Goal: Transaction & Acquisition: Purchase product/service

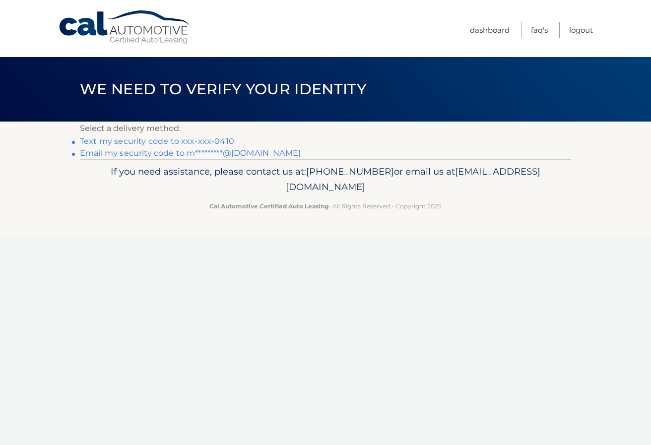
click at [183, 144] on link "Text my security code to xxx-xxx-0410" at bounding box center [157, 140] width 154 height 9
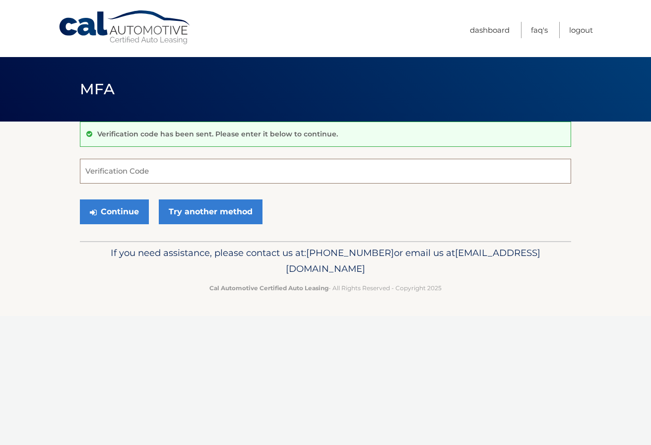
click at [300, 165] on input "Verification Code" at bounding box center [325, 171] width 491 height 25
type input "423836"
click at [80, 199] on button "Continue" at bounding box center [114, 211] width 69 height 25
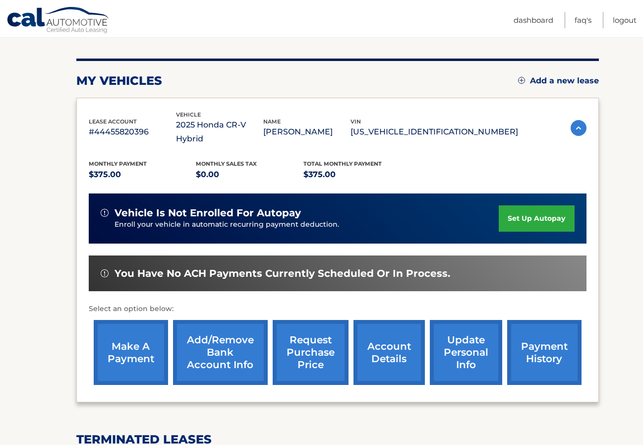
scroll to position [57, 0]
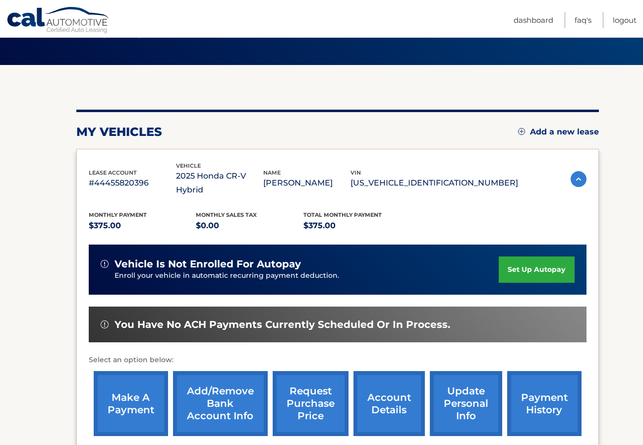
click at [121, 392] on link "make a payment" at bounding box center [131, 403] width 74 height 65
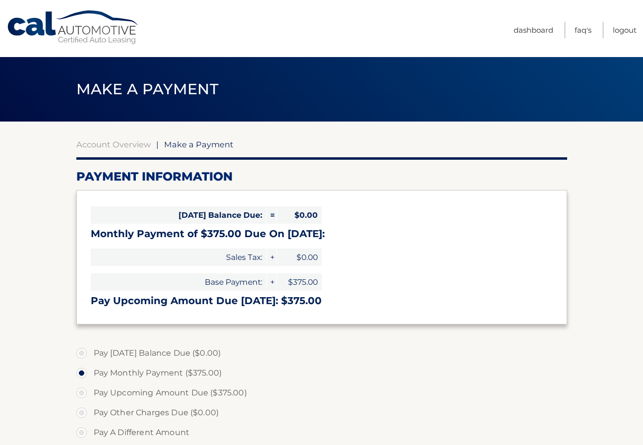
select select "OGE0NTBkNDItMzUxZi00NjUwLWJiNzgtNTQzMTY2ZDUwNmI2"
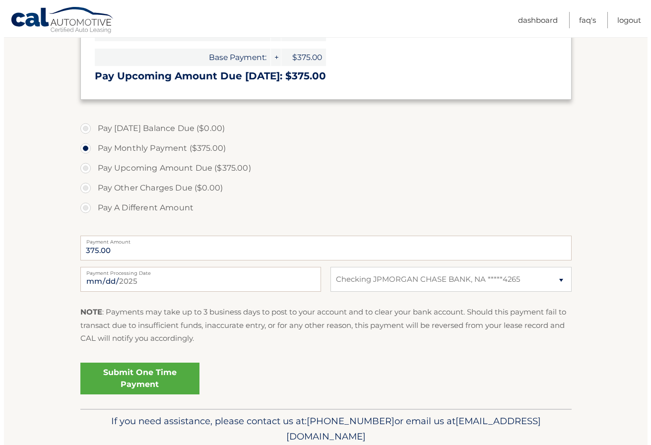
scroll to position [237, 0]
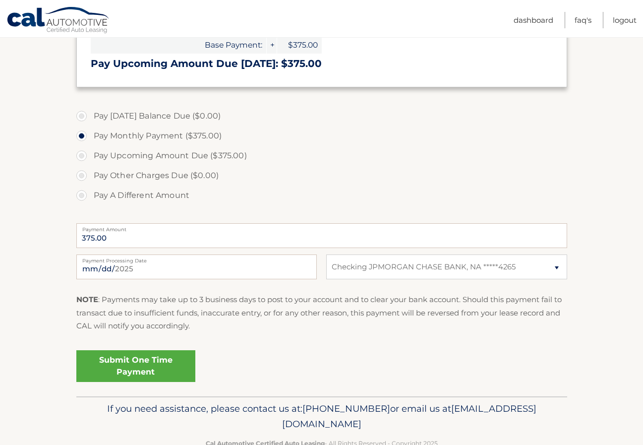
click at [130, 360] on link "Submit One Time Payment" at bounding box center [135, 366] width 119 height 32
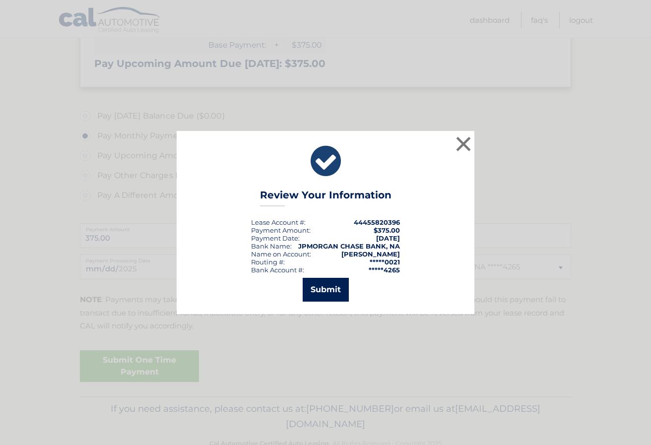
click at [314, 291] on button "Submit" at bounding box center [326, 290] width 46 height 24
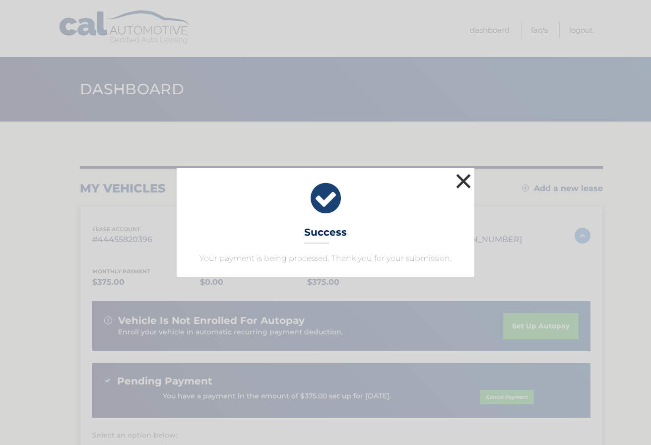
click at [466, 174] on button "×" at bounding box center [463, 181] width 20 height 20
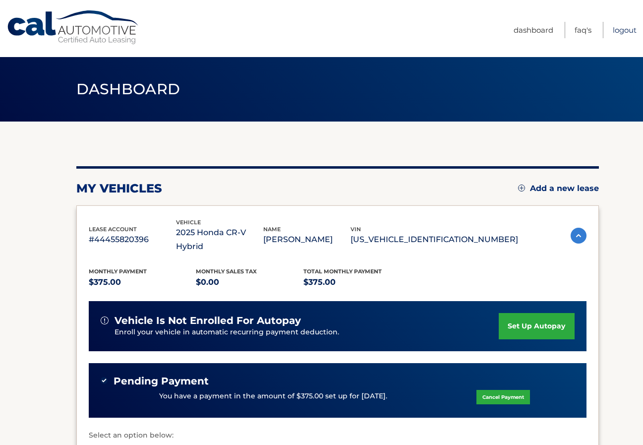
drag, startPoint x: 566, startPoint y: 28, endPoint x: 561, endPoint y: 11, distance: 17.9
click at [613, 28] on link "Logout" at bounding box center [625, 30] width 24 height 16
